Goal: Transaction & Acquisition: Purchase product/service

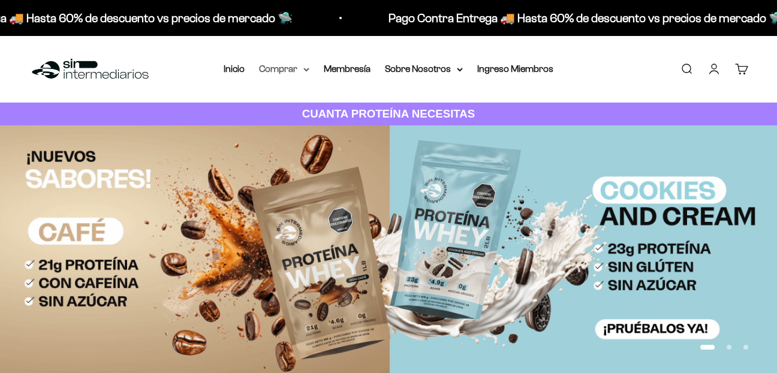
click at [283, 72] on summary "Comprar" at bounding box center [284, 69] width 50 height 16
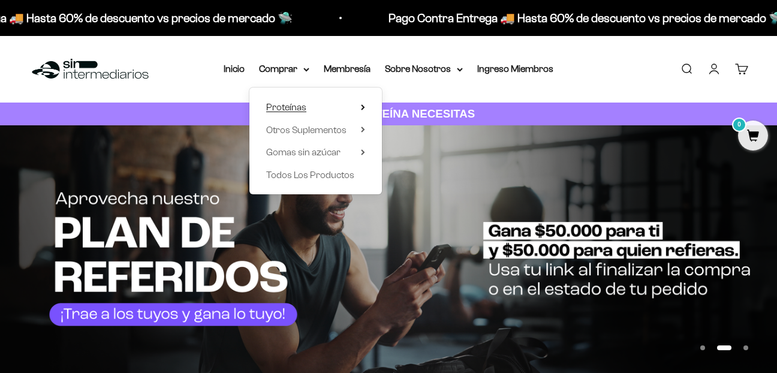
click at [311, 108] on summary "Proteínas" at bounding box center [315, 108] width 99 height 16
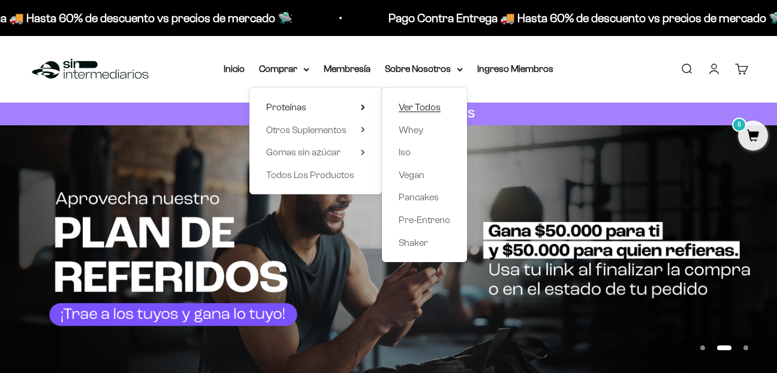
click at [420, 112] on span "Ver Todos" at bounding box center [420, 107] width 42 height 10
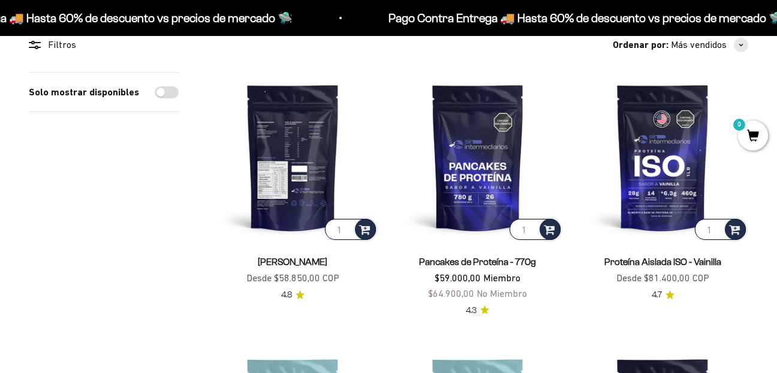
scroll to position [120, 0]
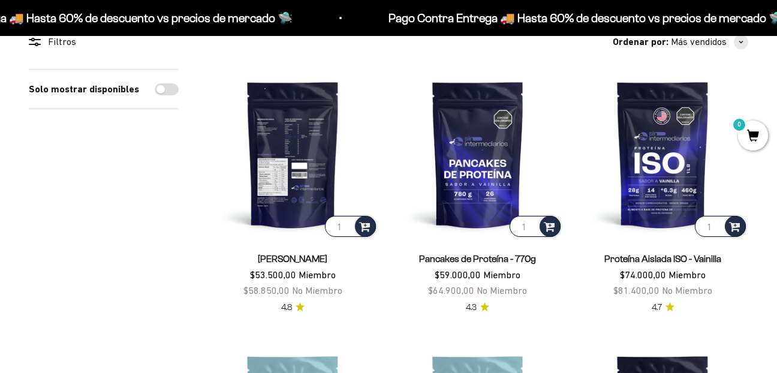
click at [319, 173] on img at bounding box center [293, 154] width 171 height 171
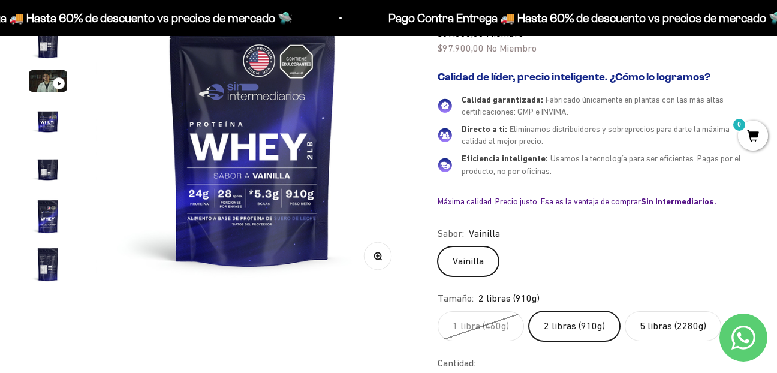
click at [205, 204] on img at bounding box center [252, 130] width 313 height 313
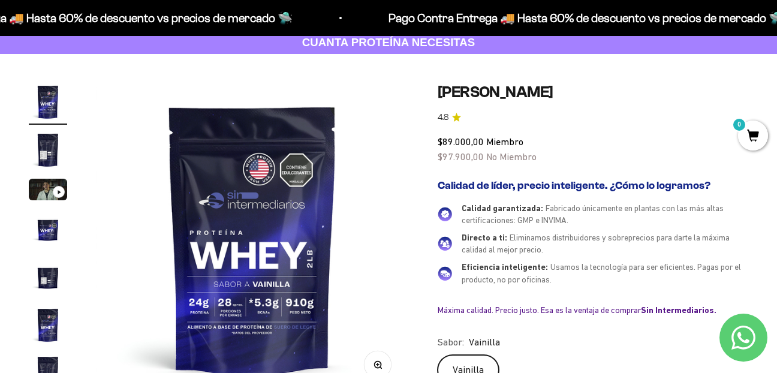
scroll to position [60, 0]
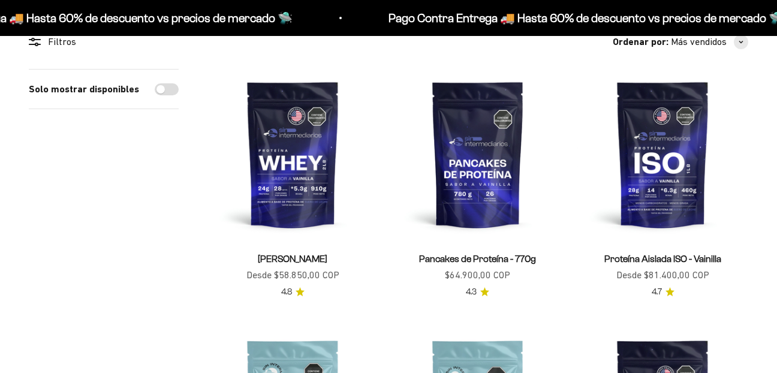
scroll to position [120, 0]
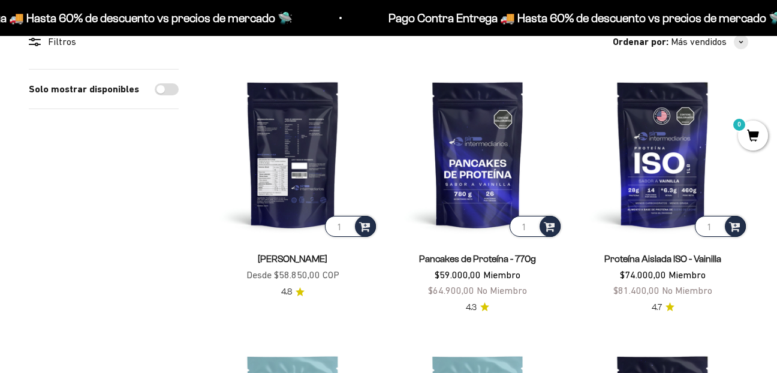
click at [286, 191] on img at bounding box center [293, 154] width 171 height 171
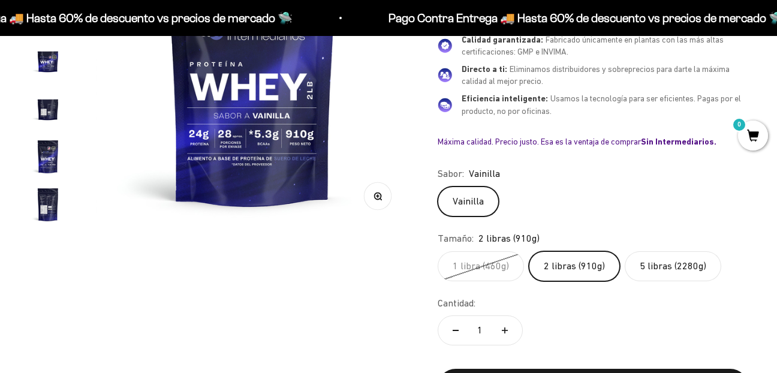
click at [491, 272] on label "1 libra (460g)" at bounding box center [481, 266] width 86 height 30
click at [438, 251] on input "1 libra (460g)" at bounding box center [437, 251] width 1 height 1
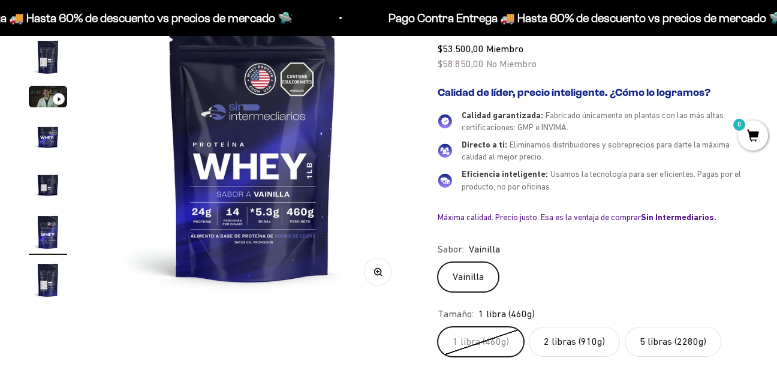
scroll to position [180, 0]
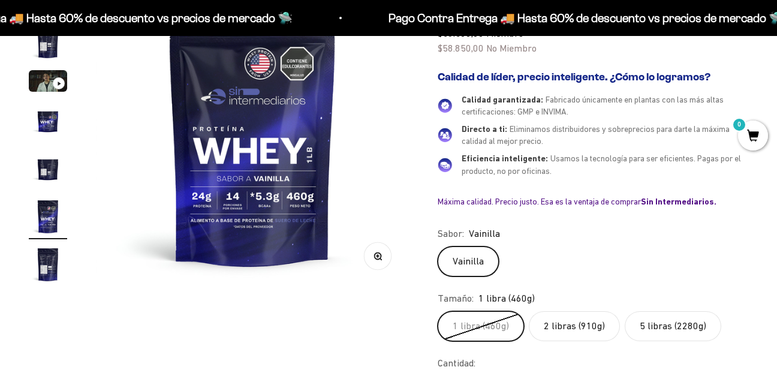
click at [551, 331] on label "2 libras (910g)" at bounding box center [574, 326] width 91 height 30
click at [438, 311] on input "2 libras (910g)" at bounding box center [437, 311] width 1 height 1
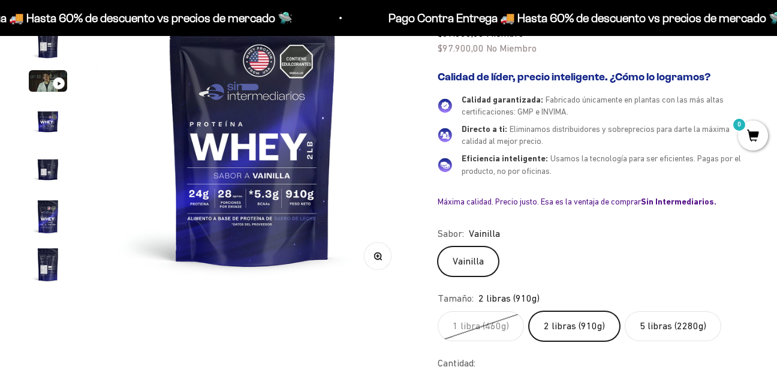
click at [666, 331] on label "5 libras (2280g)" at bounding box center [673, 326] width 97 height 30
click at [438, 311] on input "5 libras (2280g)" at bounding box center [437, 311] width 1 height 1
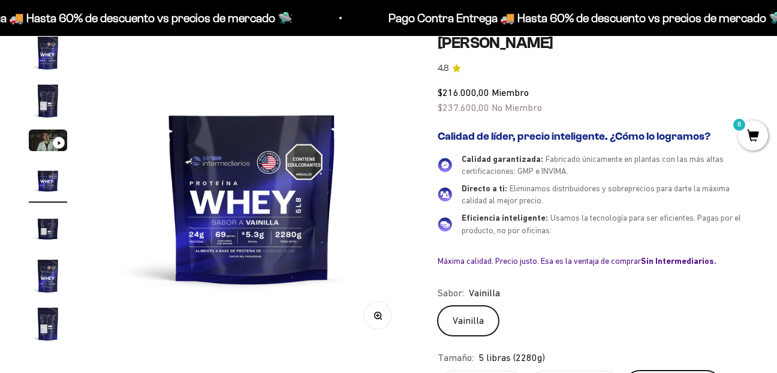
scroll to position [120, 0]
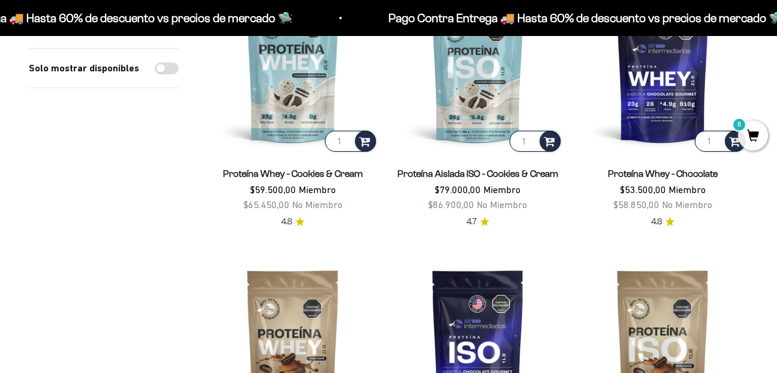
scroll to position [180, 0]
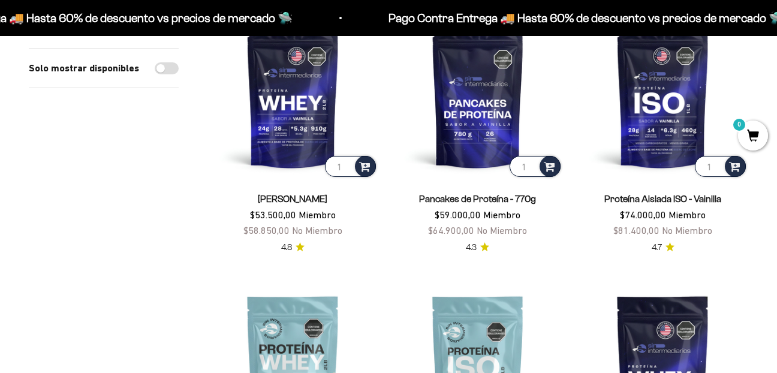
drag, startPoint x: 137, startPoint y: 293, endPoint x: 138, endPoint y: 287, distance: 6.0
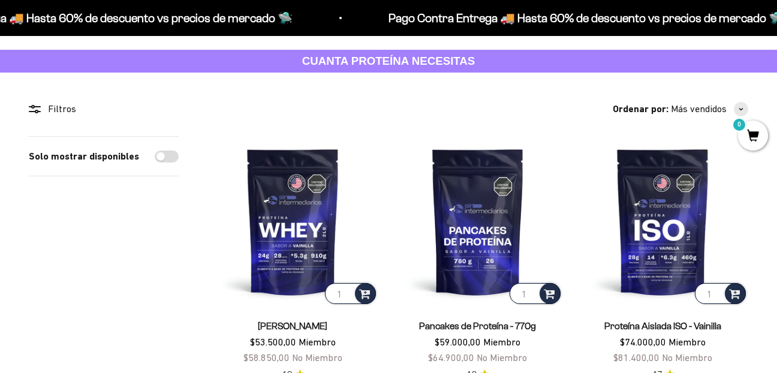
scroll to position [0, 0]
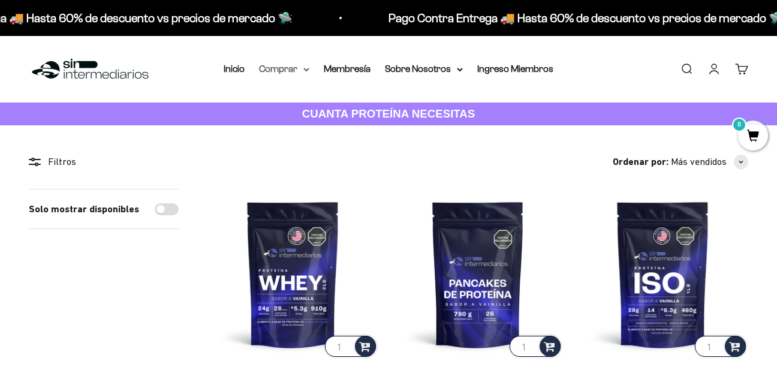
click at [282, 73] on summary "Comprar" at bounding box center [284, 69] width 50 height 16
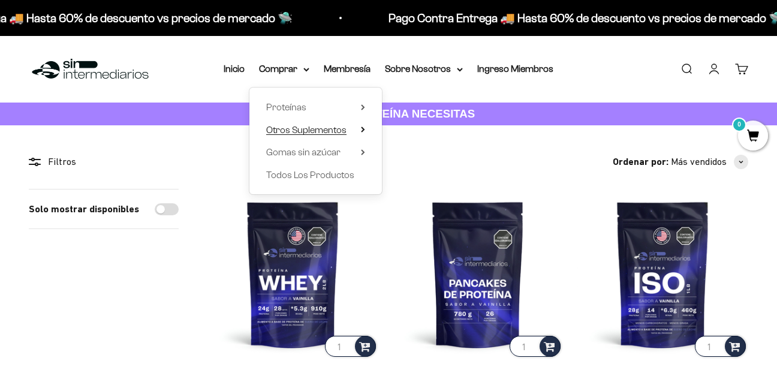
click at [315, 130] on span "Otros Suplementos" at bounding box center [306, 130] width 80 height 10
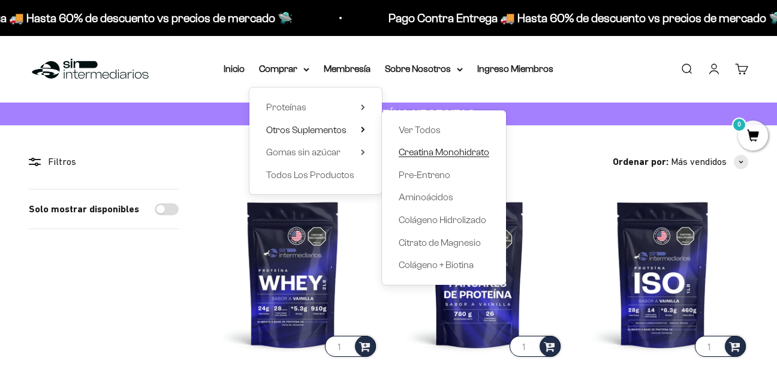
click at [422, 157] on span "Creatina Monohidrato" at bounding box center [444, 152] width 91 height 10
